Goal: Information Seeking & Learning: Learn about a topic

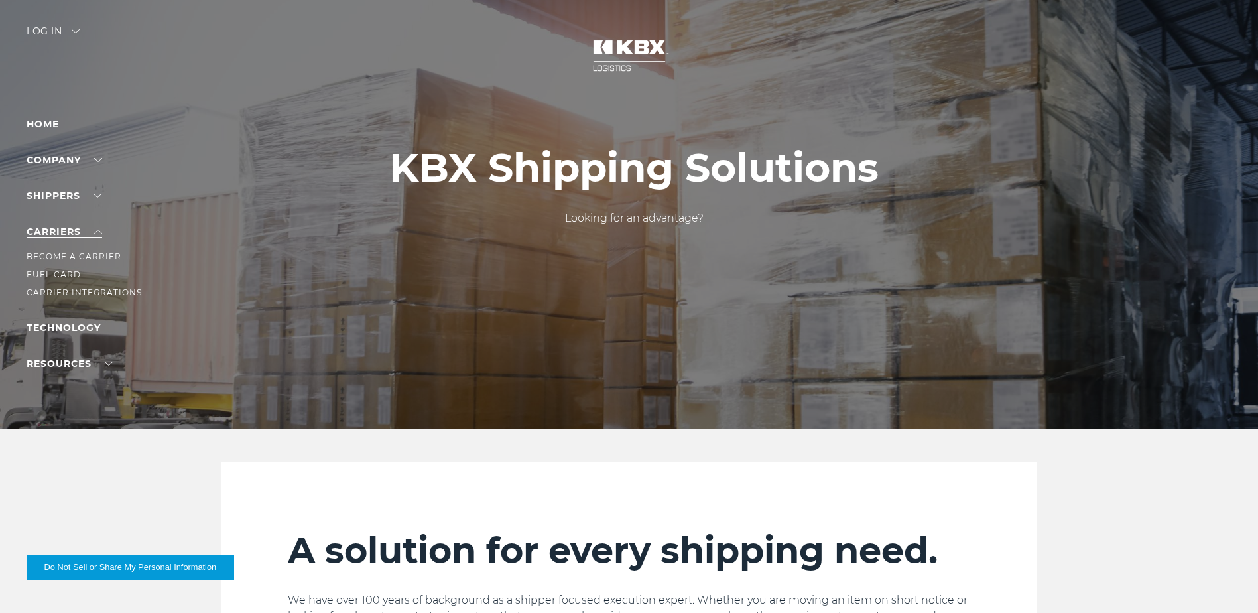
click at [95, 231] on link "Carriers" at bounding box center [65, 231] width 76 height 12
click at [54, 234] on link "Carriers" at bounding box center [65, 231] width 76 height 12
click at [49, 290] on link "Carrier Integrations" at bounding box center [84, 292] width 115 height 10
click at [40, 124] on link "Home" at bounding box center [43, 124] width 32 height 12
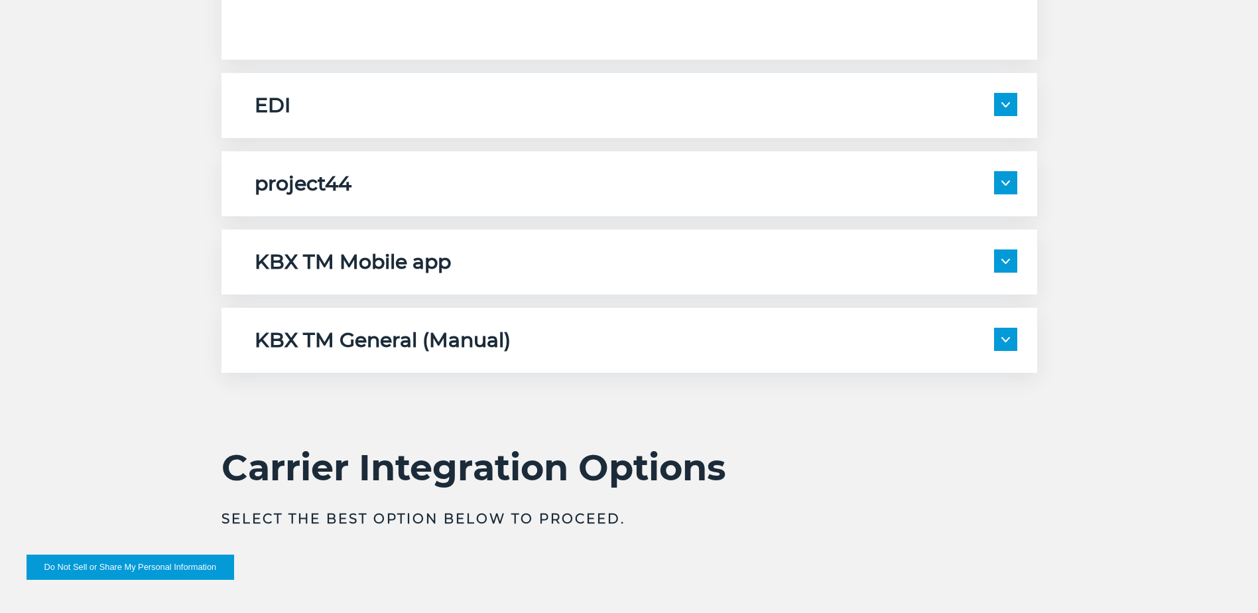
scroll to position [2255, 0]
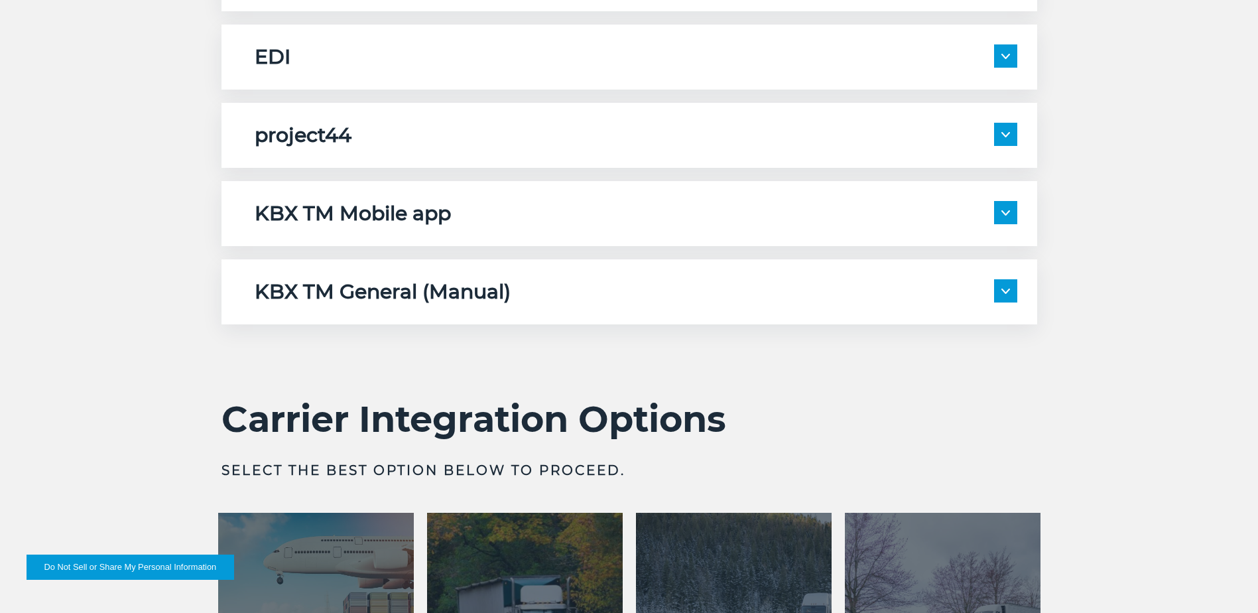
click at [1003, 54] on img at bounding box center [1005, 56] width 9 height 5
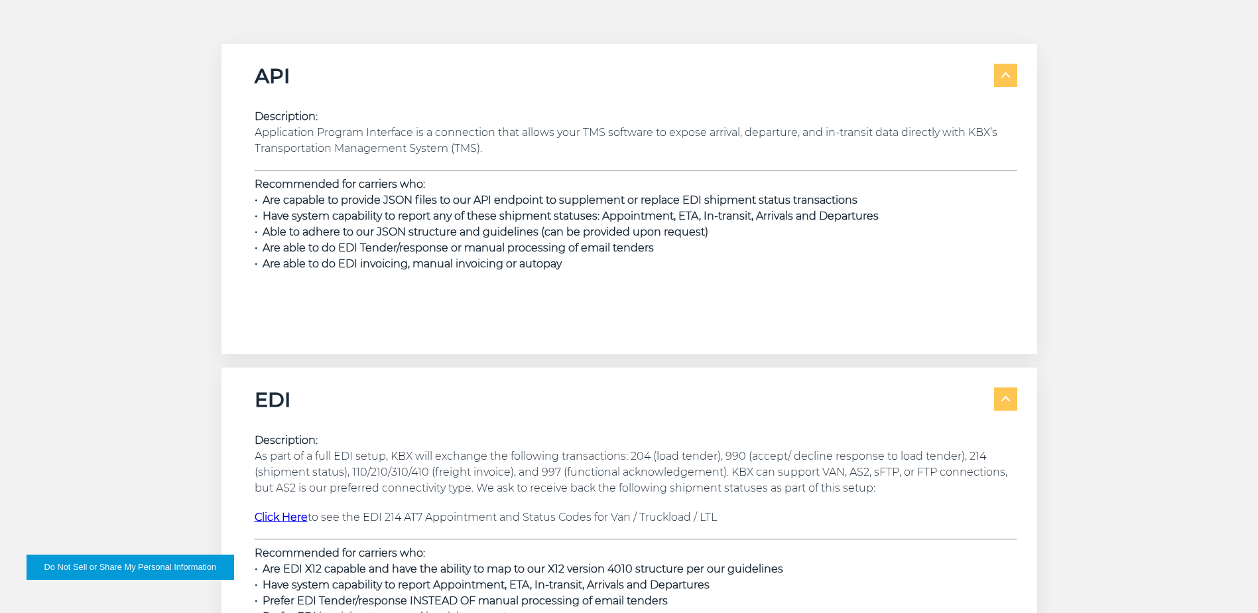
scroll to position [1791, 0]
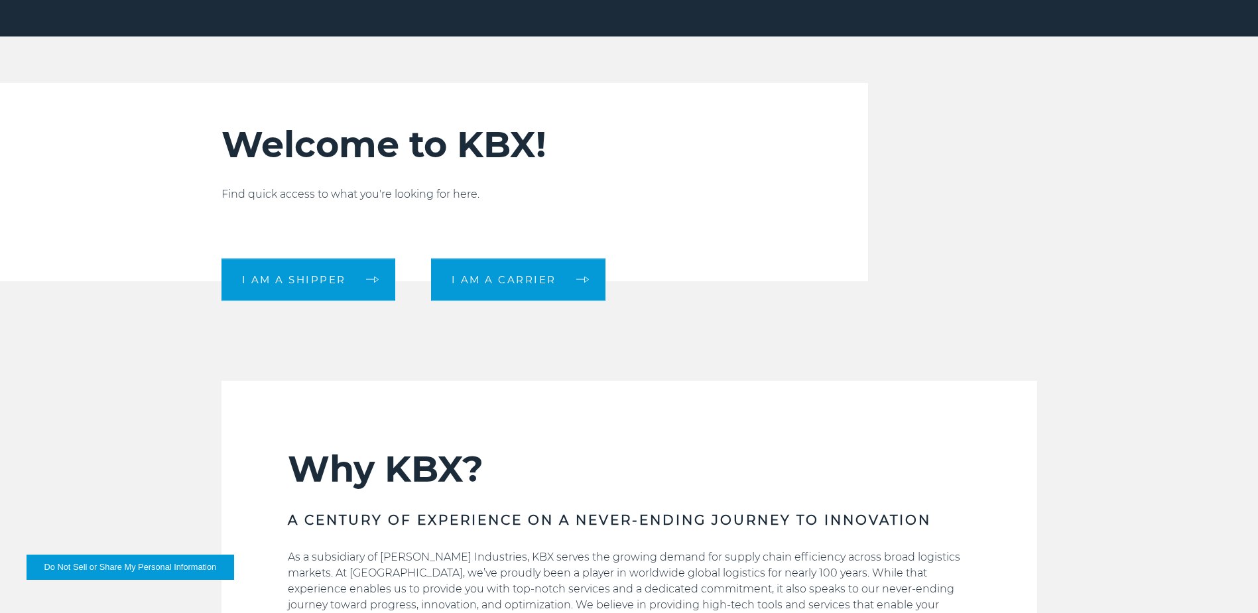
scroll to position [398, 0]
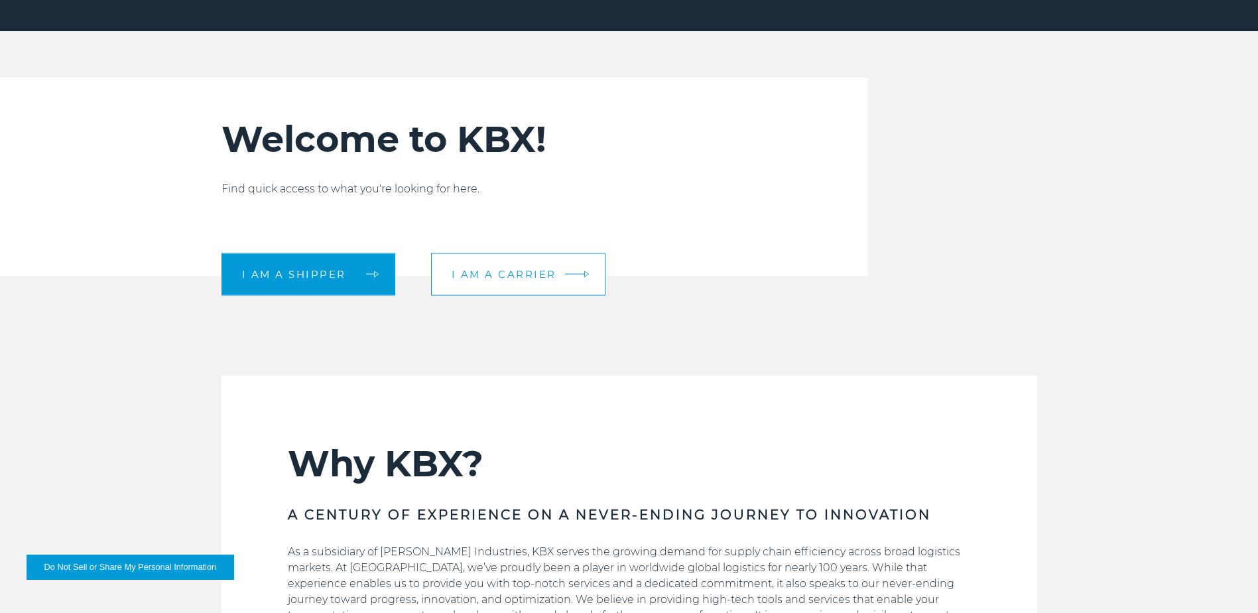
click at [510, 270] on span "I am a carrier" at bounding box center [504, 274] width 105 height 10
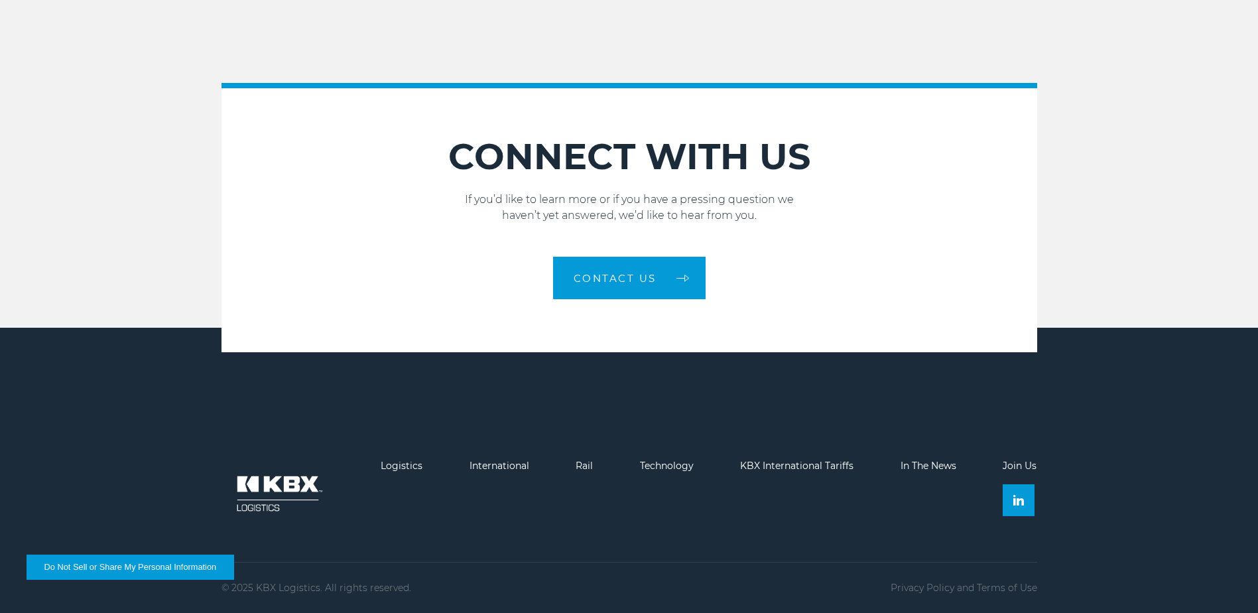
scroll to position [1963, 0]
click at [404, 468] on link "Logistics" at bounding box center [402, 466] width 42 height 12
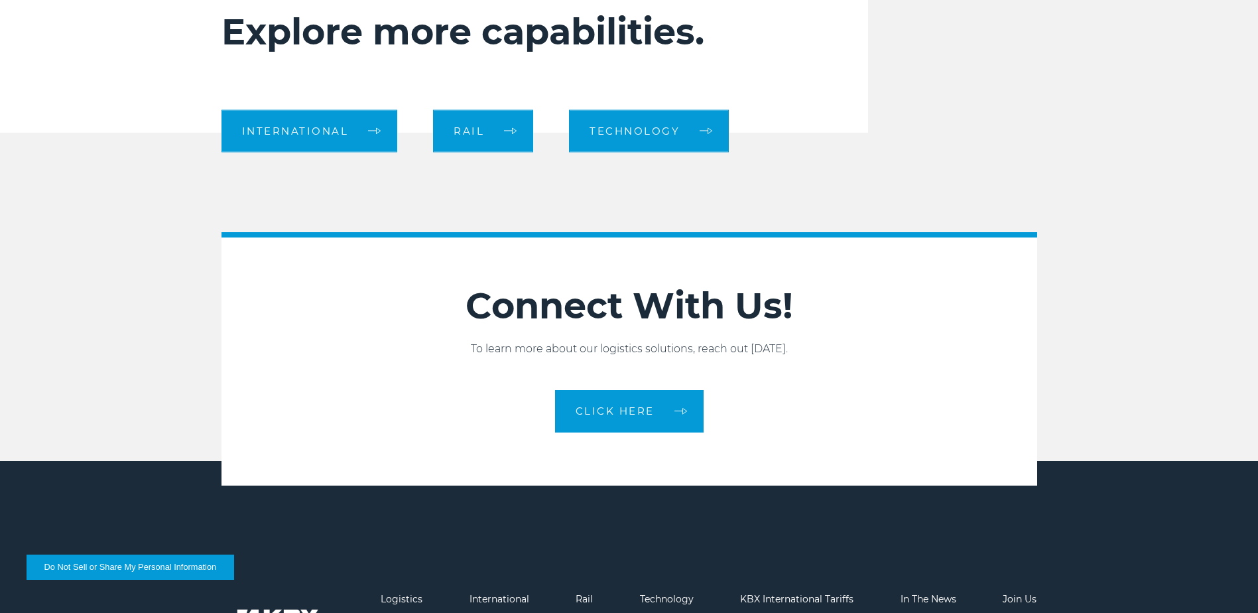
scroll to position [1258, 0]
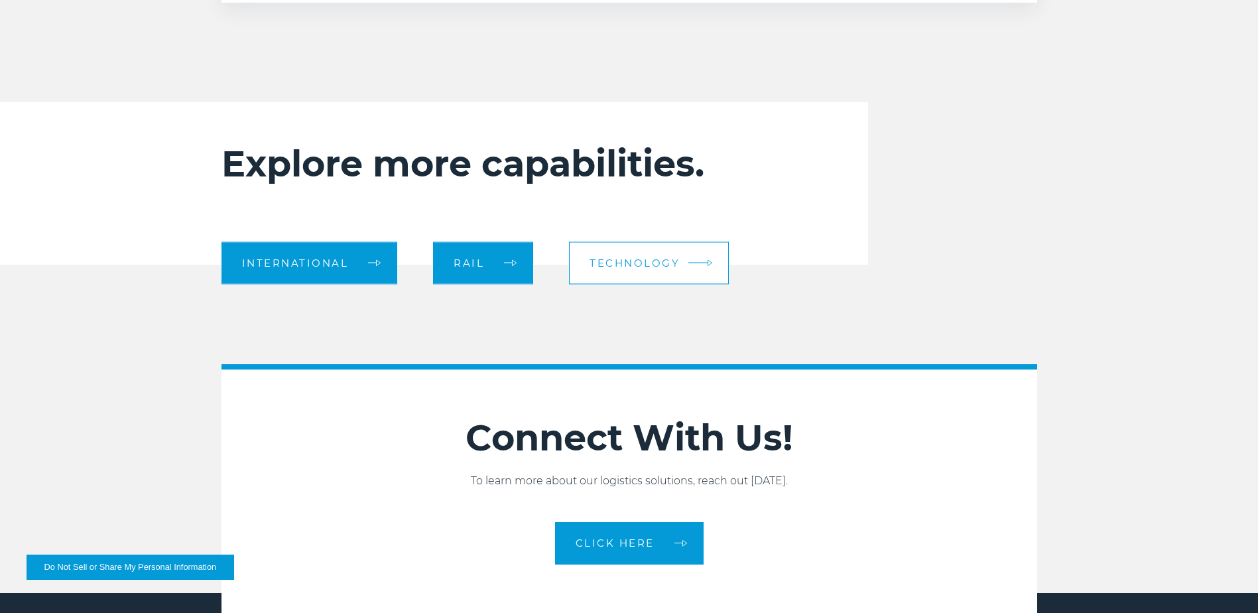
click at [641, 258] on span "Technology" at bounding box center [635, 263] width 90 height 10
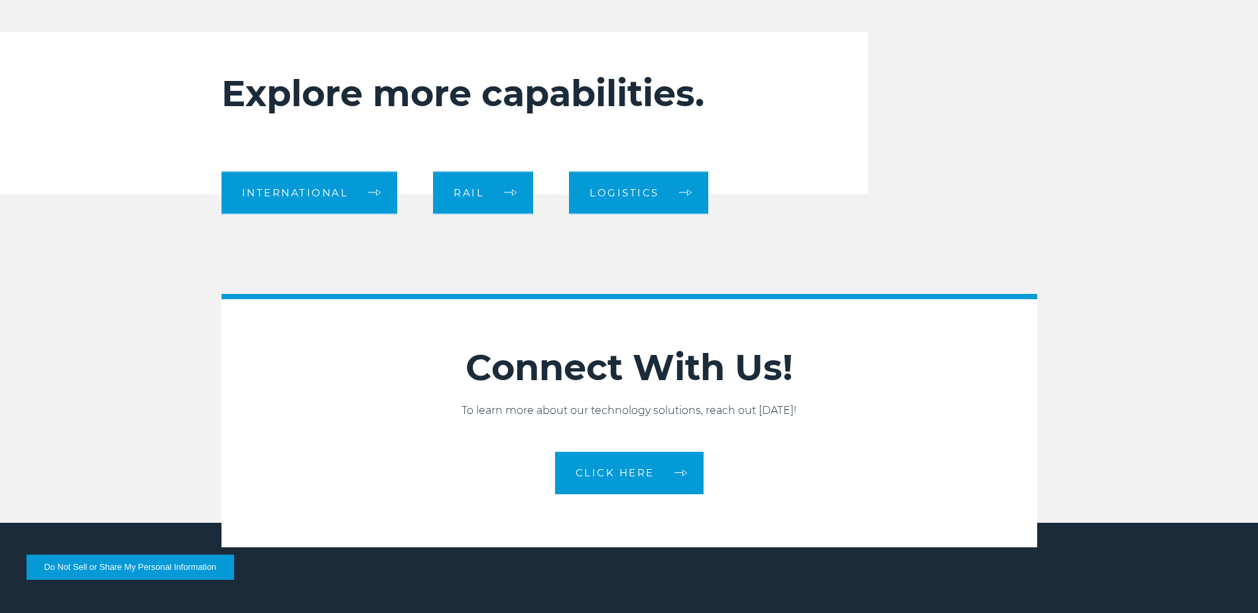
scroll to position [1160, 0]
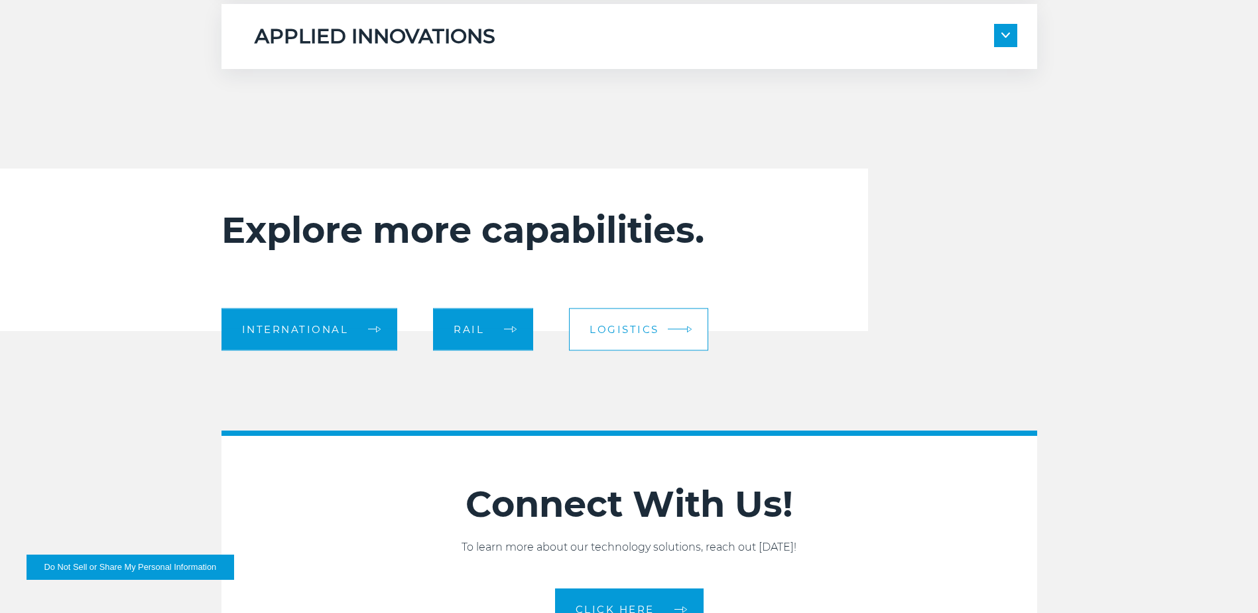
click at [617, 328] on span "Logistics" at bounding box center [625, 329] width 70 height 10
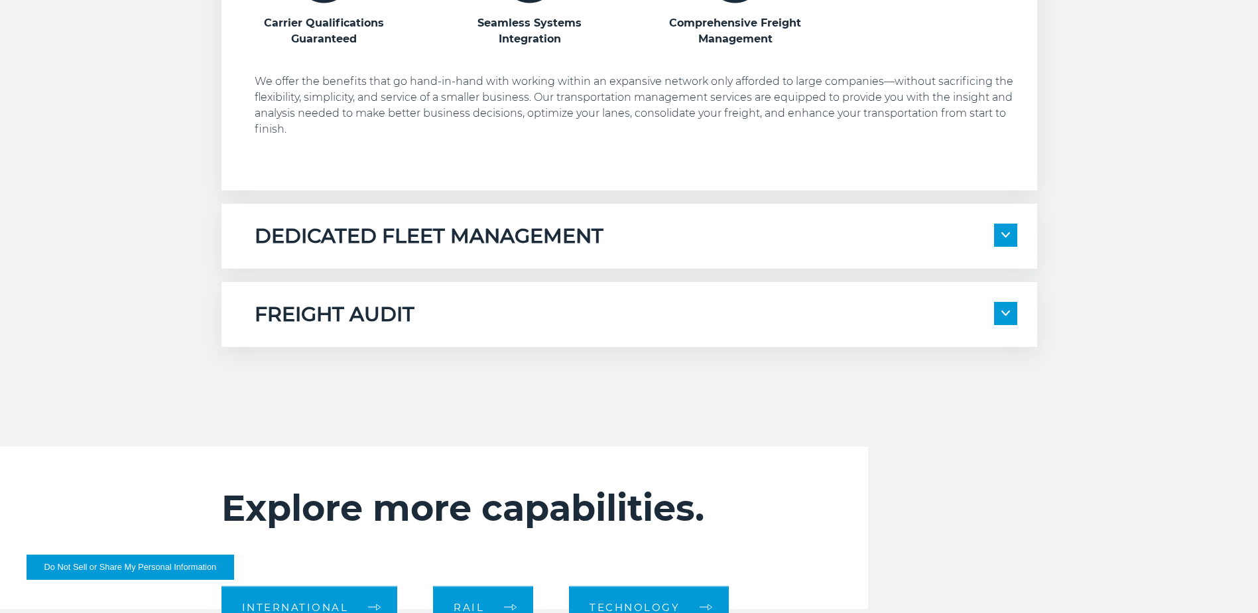
scroll to position [729, 0]
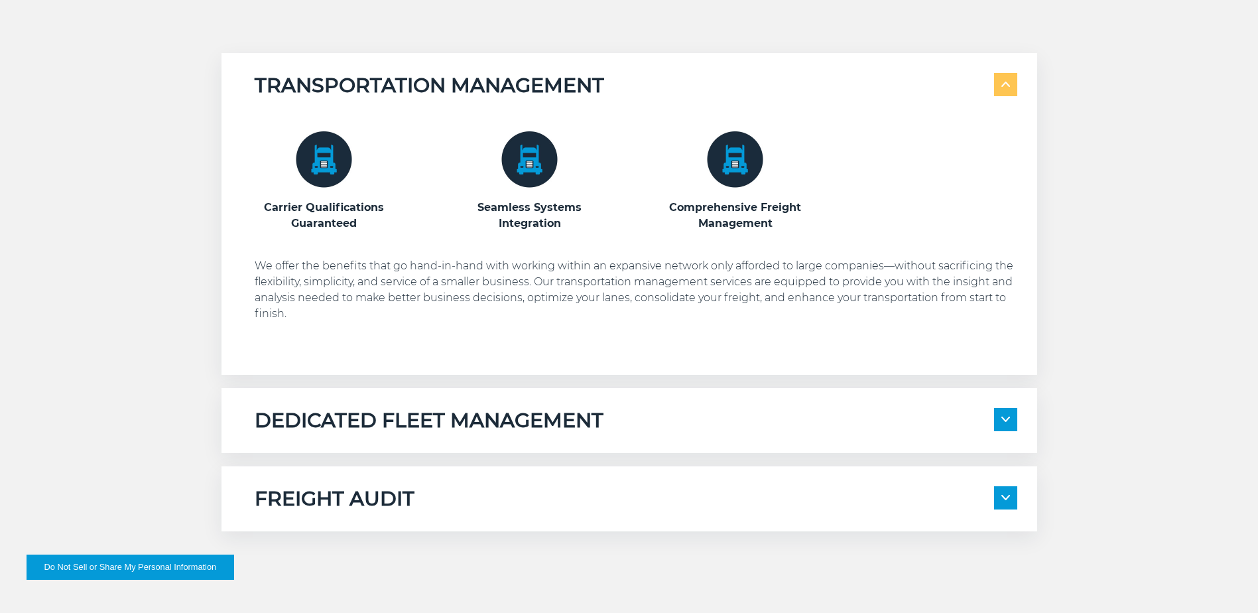
click at [409, 412] on h5 "DEDICATED FLEET MANAGEMENT" at bounding box center [429, 420] width 349 height 25
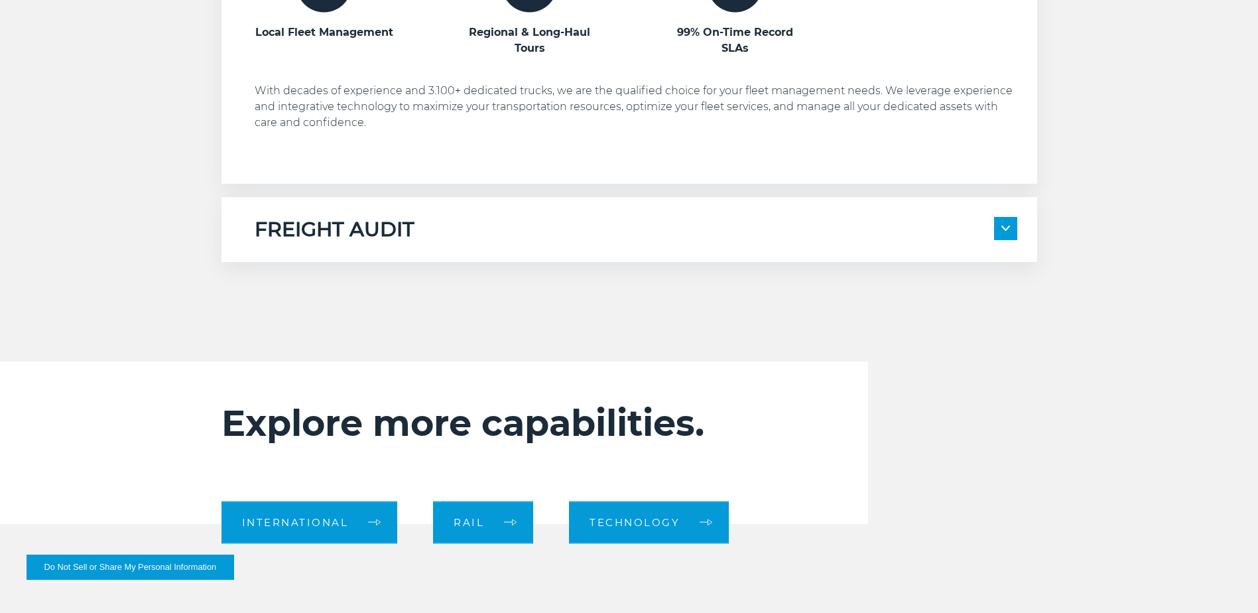
scroll to position [1260, 0]
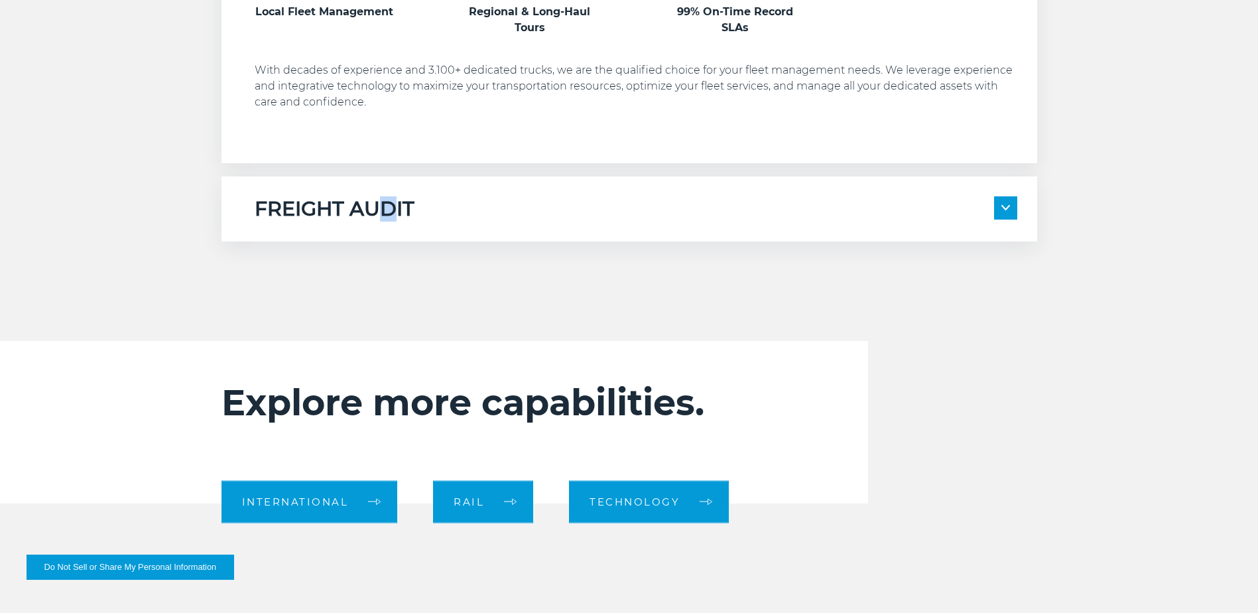
click at [388, 214] on h5 "FREIGHT AUDIT" at bounding box center [335, 208] width 160 height 25
